Goal: Information Seeking & Learning: Understand process/instructions

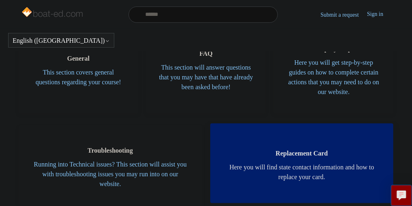
scroll to position [199, 0]
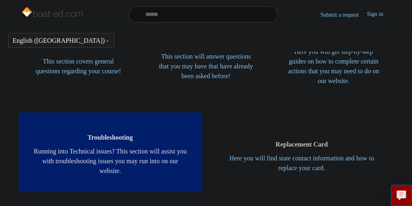
click at [108, 154] on span "Running into Technical issues? This section will assist you with troubleshootin…" at bounding box center [110, 161] width 159 height 29
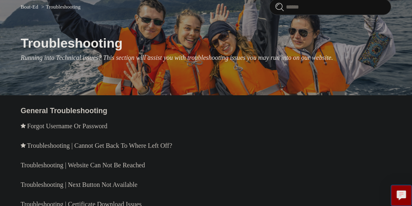
scroll to position [74, 0]
click at [107, 129] on link "Forgot Username Or Password" at bounding box center [67, 125] width 80 height 7
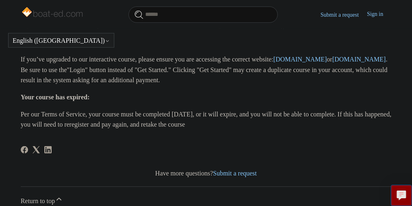
scroll to position [274, 0]
